Goal: Find specific page/section: Find specific page/section

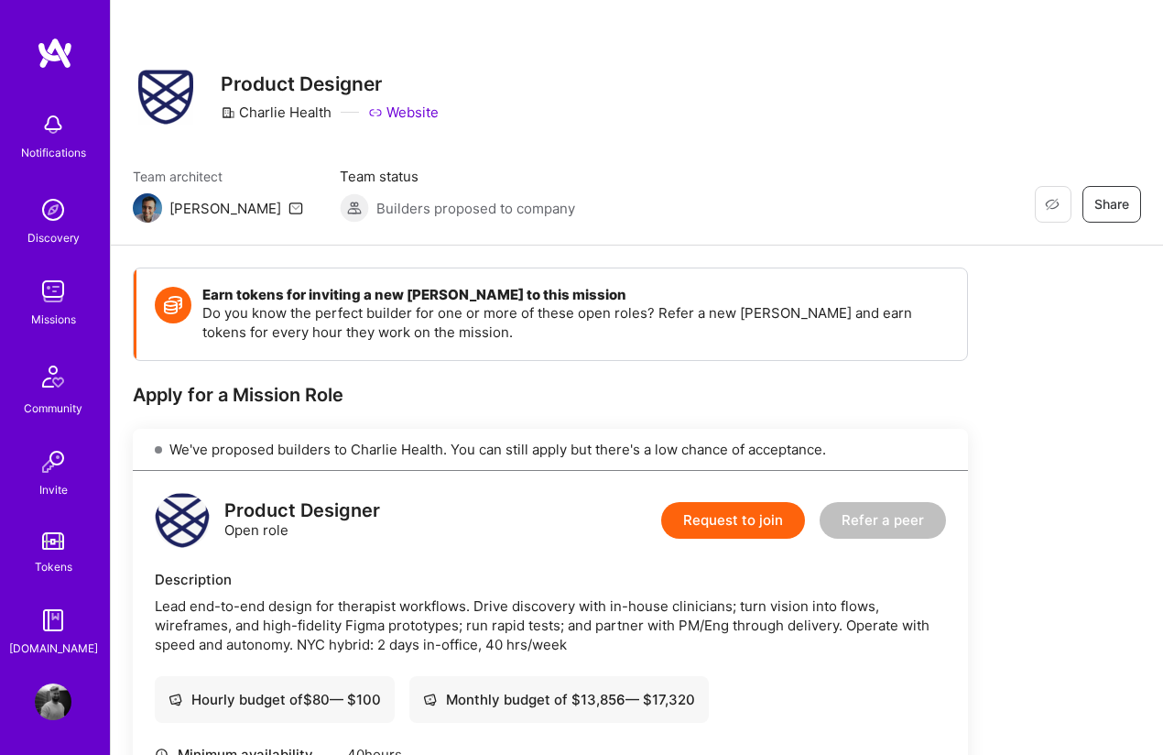
scroll to position [315, 0]
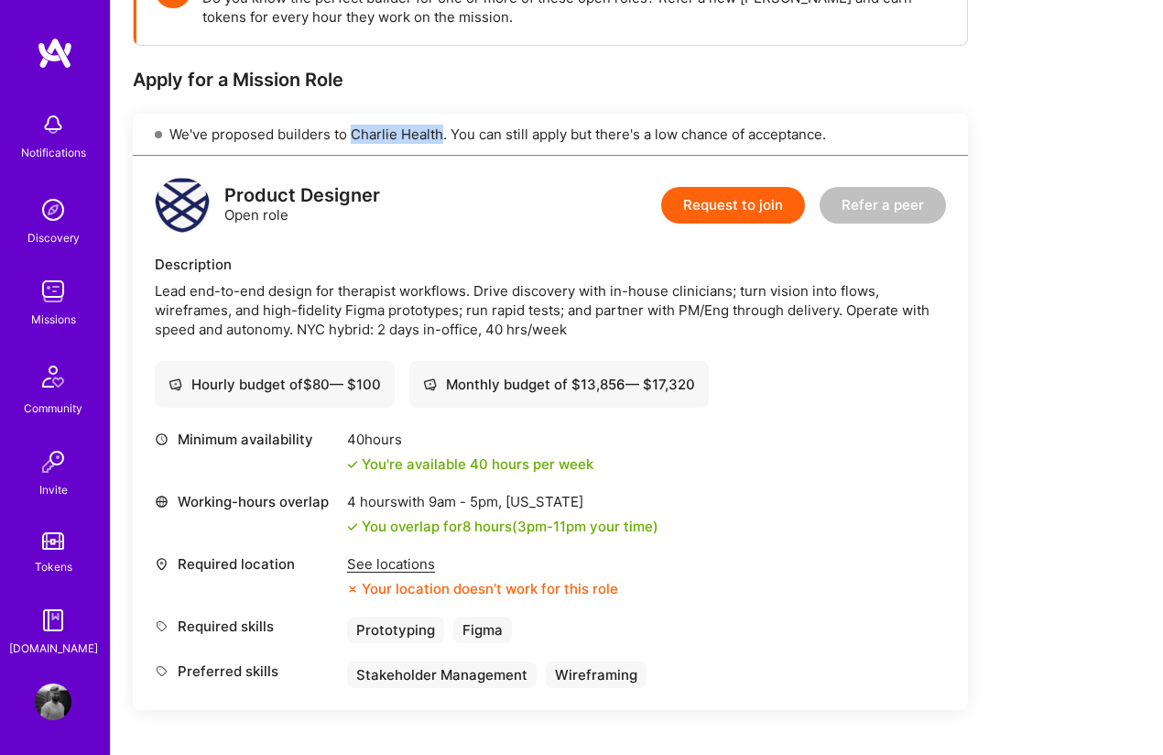
click at [44, 295] on img at bounding box center [53, 291] width 37 height 37
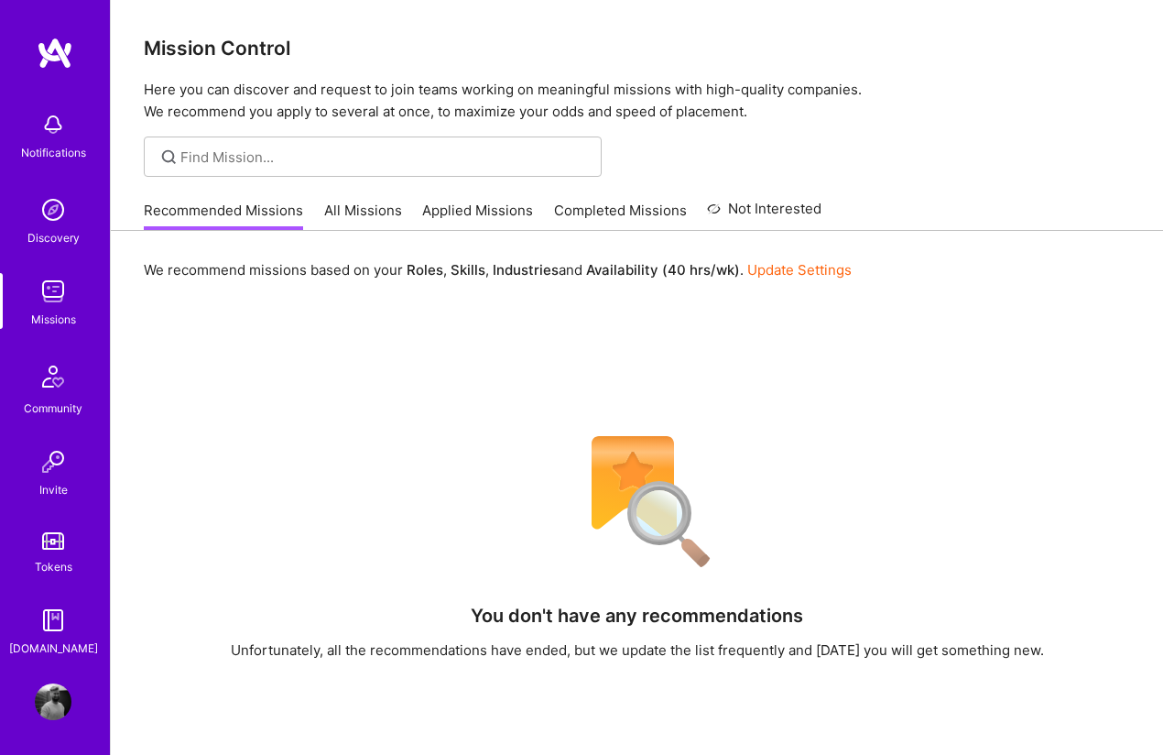
click at [381, 213] on link "All Missions" at bounding box center [363, 216] width 78 height 30
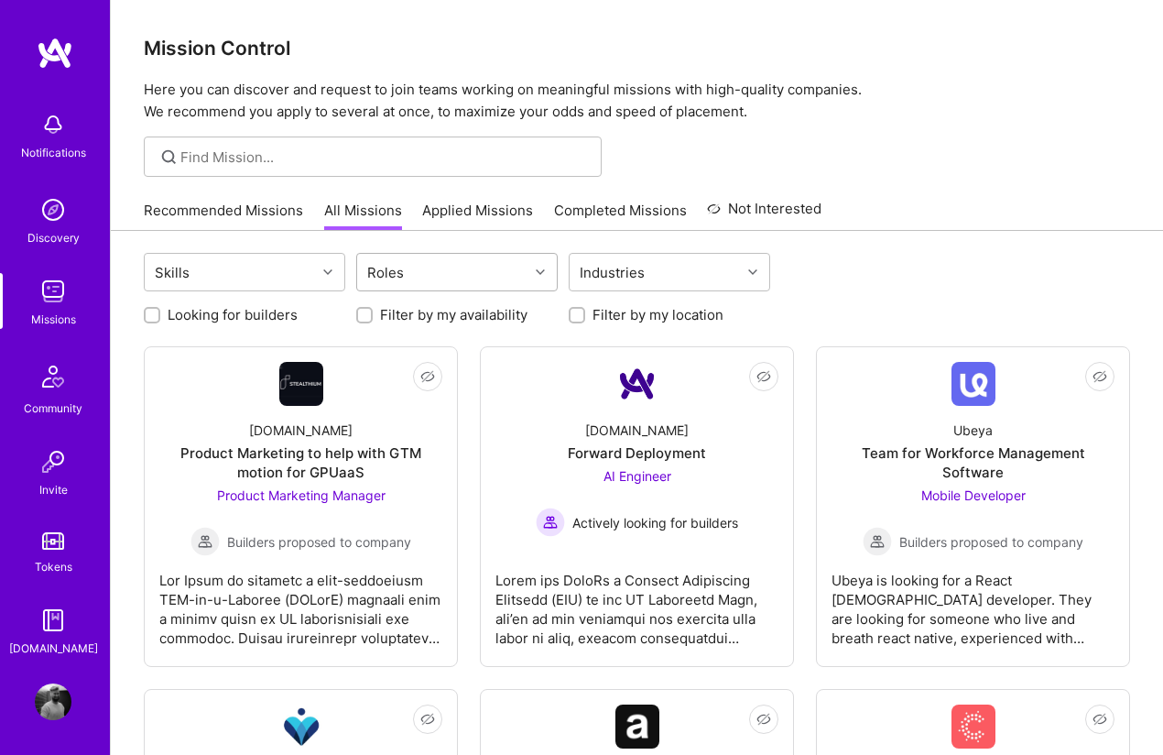
click at [426, 277] on div "Roles" at bounding box center [442, 272] width 171 height 37
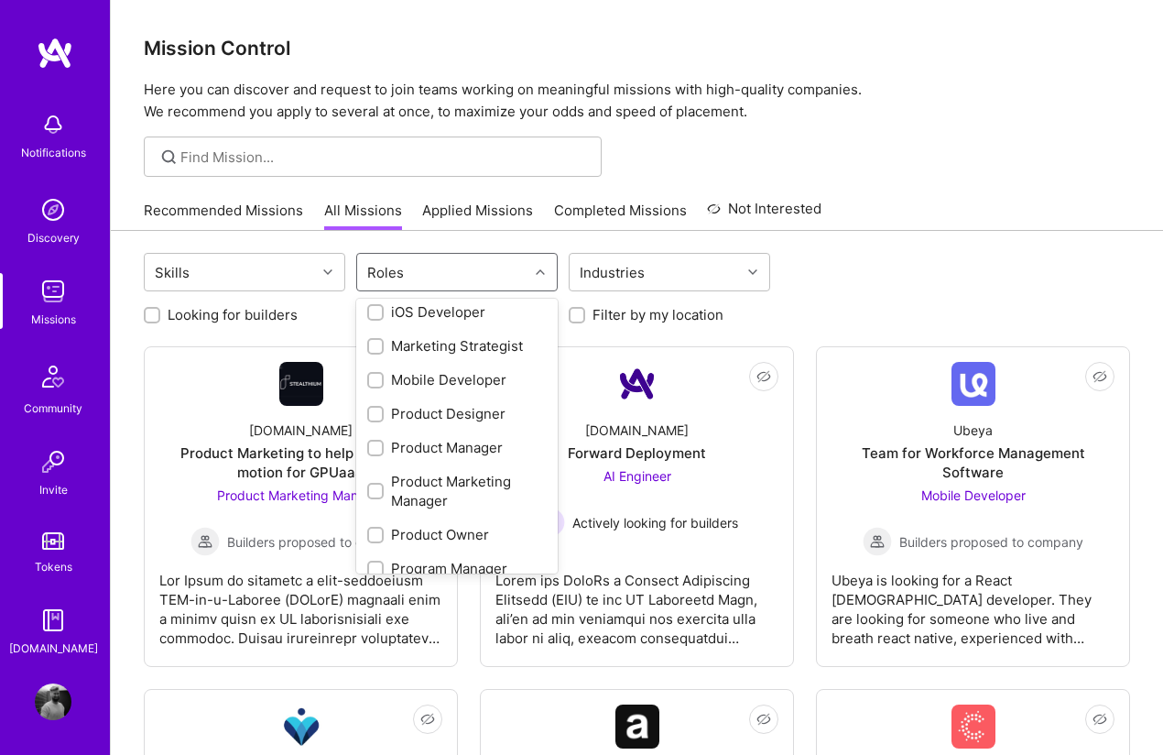
scroll to position [570, 0]
click at [370, 405] on div at bounding box center [375, 412] width 16 height 16
click at [371, 407] on input "checkbox" at bounding box center [377, 413] width 13 height 13
click at [373, 411] on input "checkbox" at bounding box center [377, 413] width 13 height 13
checkbox input "true"
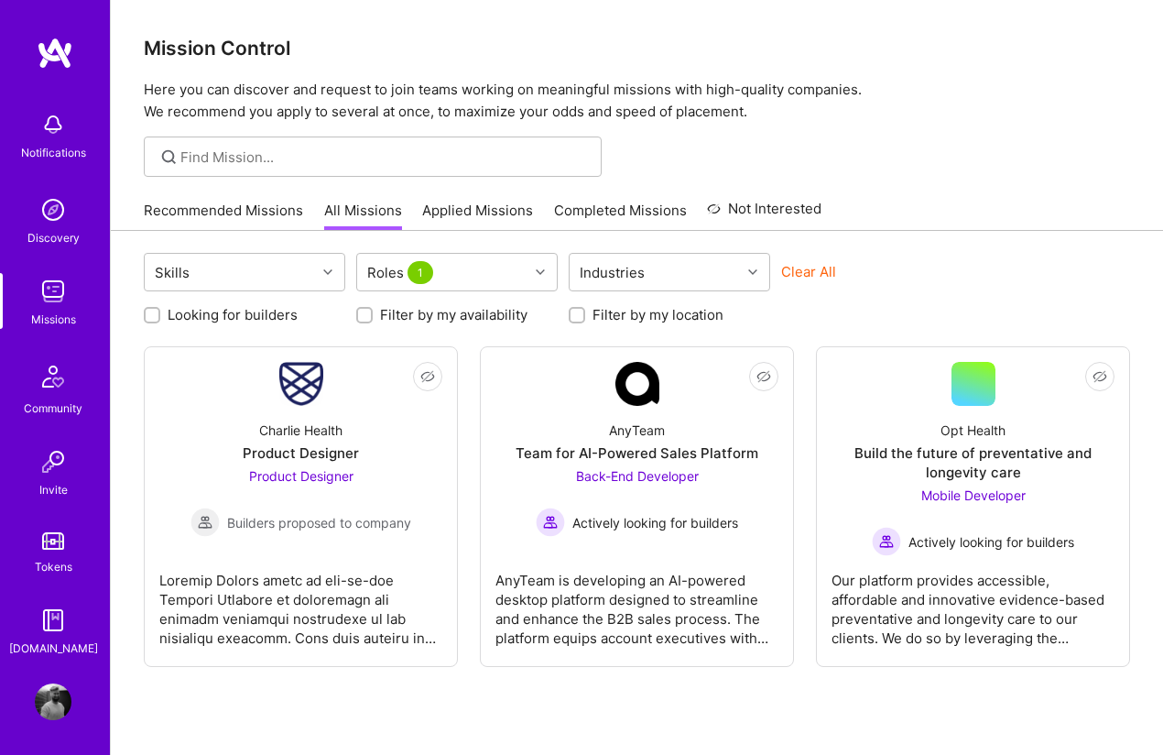
click at [1043, 191] on div "Recommended Missions All Missions Applied Missions Completed Missions Not Inter…" at bounding box center [637, 209] width 986 height 39
